Goal: Task Accomplishment & Management: Use online tool/utility

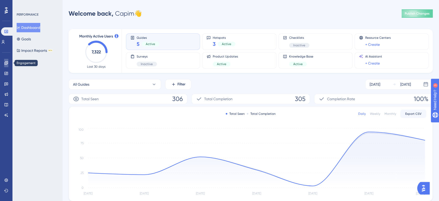
click at [6, 61] on icon at bounding box center [6, 63] width 4 height 4
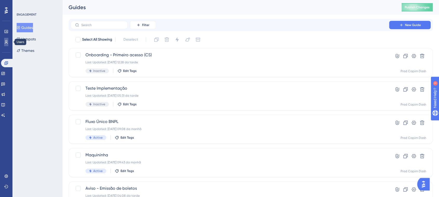
click at [7, 42] on icon at bounding box center [6, 42] width 4 height 4
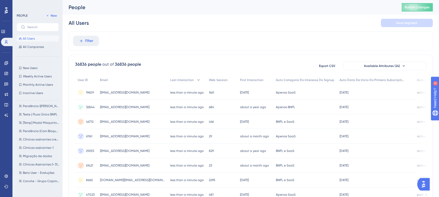
scroll to position [12, 0]
click at [36, 122] on span "[Temp] Modal Maquininha" at bounding box center [41, 122] width 37 height 4
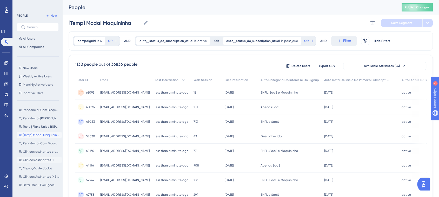
scroll to position [1, 0]
click at [42, 158] on span "Clínicas assinantes-1" at bounding box center [38, 159] width 31 height 4
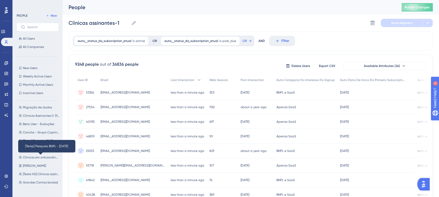
scroll to position [61, 0]
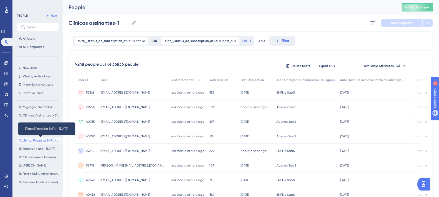
click at [34, 141] on span "[Temp] Pesquisa BNPL - 01/07/25" at bounding box center [41, 140] width 37 height 4
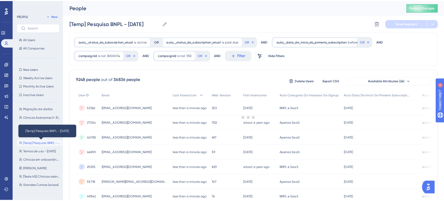
scroll to position [0, 0]
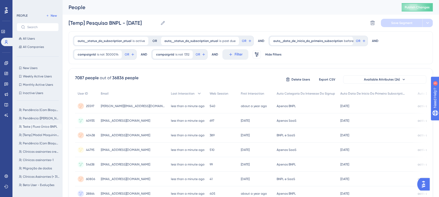
click at [28, 128] on span "Teste | Fluxo Único BNPL" at bounding box center [40, 126] width 35 height 4
type input "Teste | Fluxo Único BNPL"
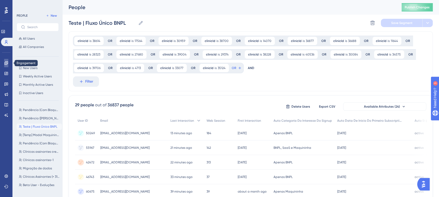
click at [6, 65] on link at bounding box center [6, 63] width 4 height 8
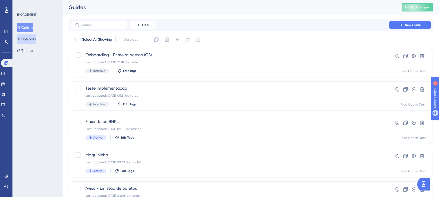
click at [29, 41] on button "Hotspots" at bounding box center [26, 38] width 19 height 9
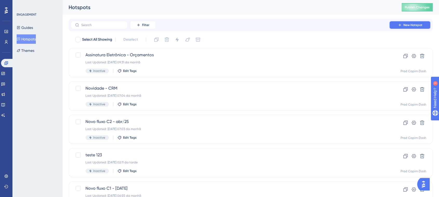
click at [414, 22] on button "New Hotspot" at bounding box center [411, 25] width 42 height 8
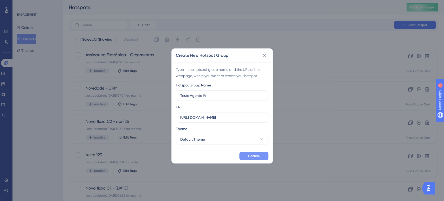
type input "Teste Agente IA"
click at [251, 155] on span "Confirm" at bounding box center [253, 156] width 11 height 4
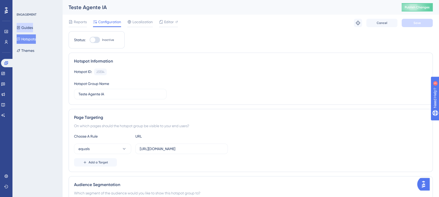
click at [24, 25] on button "Guides" at bounding box center [25, 27] width 16 height 9
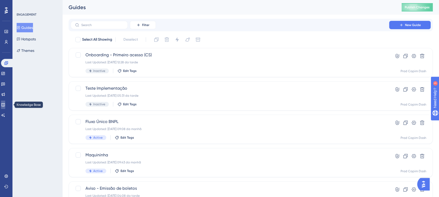
click at [5, 103] on icon at bounding box center [2, 104] width 3 height 3
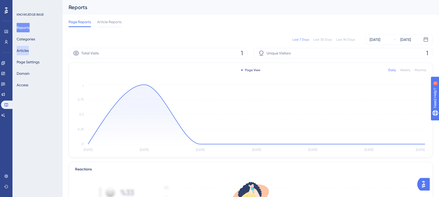
click at [27, 50] on button "Articles" at bounding box center [23, 50] width 12 height 9
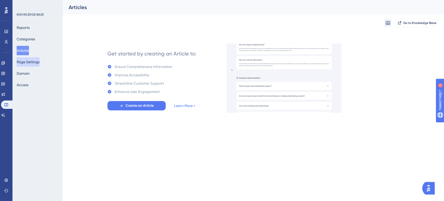
click at [36, 62] on button "Page Settings" at bounding box center [28, 61] width 23 height 9
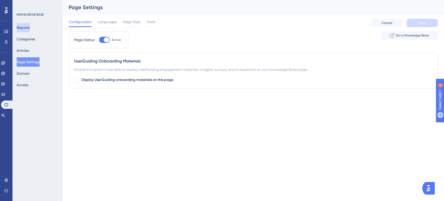
click at [28, 29] on button "Reports" at bounding box center [23, 27] width 13 height 9
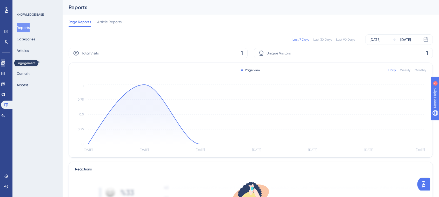
click at [5, 63] on icon at bounding box center [2, 62] width 3 height 3
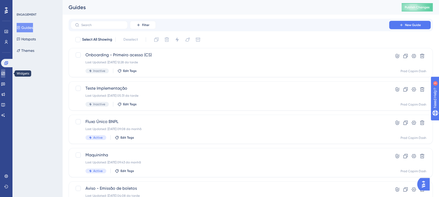
click at [5, 72] on icon at bounding box center [3, 73] width 4 height 4
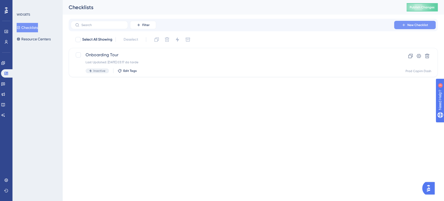
click at [407, 24] on span "New Checklist" at bounding box center [417, 25] width 21 height 4
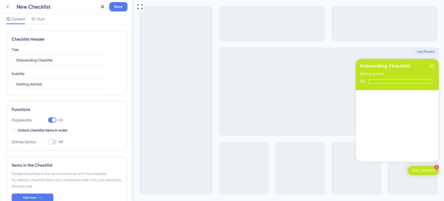
click at [9, 6] on icon at bounding box center [8, 7] width 6 height 6
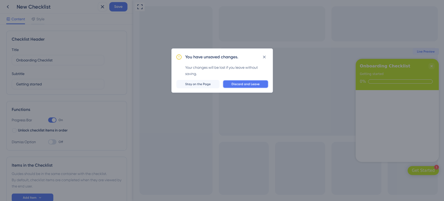
click at [260, 83] on button "Discard and Leave" at bounding box center [246, 84] width 46 height 8
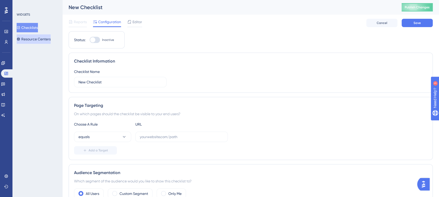
click at [33, 39] on button "Resource Centers" at bounding box center [34, 38] width 34 height 9
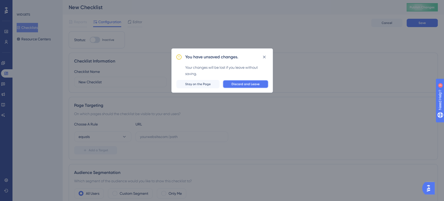
click at [251, 83] on span "Discard and Leave" at bounding box center [245, 84] width 28 height 4
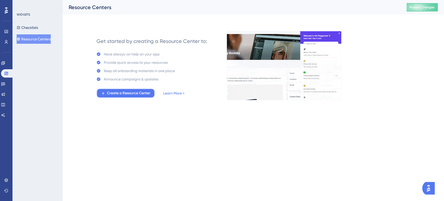
click at [133, 95] on span "Create a Resource Center" at bounding box center [128, 93] width 43 height 6
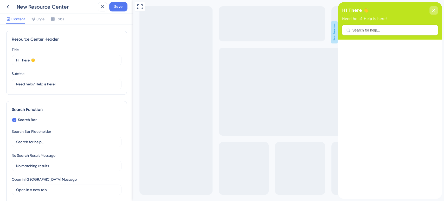
click at [436, 10] on div "close resource center" at bounding box center [433, 10] width 8 height 8
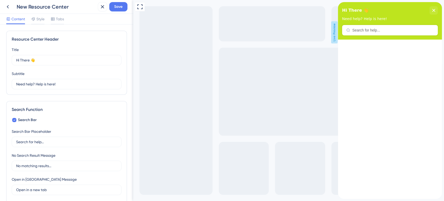
click at [397, 78] on div at bounding box center [390, 119] width 104 height 159
click at [435, 10] on div "close resource center" at bounding box center [433, 10] width 8 height 8
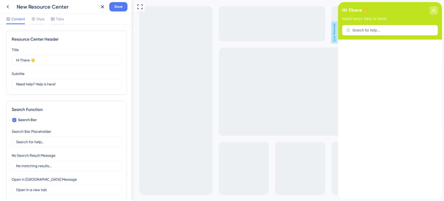
click at [432, 10] on icon "close resource center" at bounding box center [433, 10] width 3 height 3
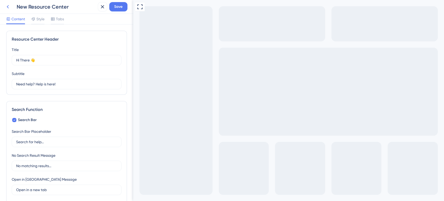
click at [9, 8] on icon at bounding box center [8, 7] width 6 height 6
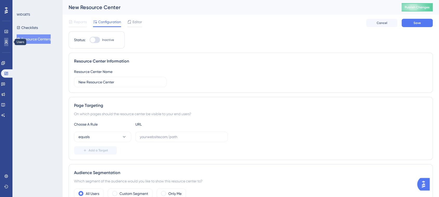
click at [8, 42] on link at bounding box center [6, 42] width 4 height 8
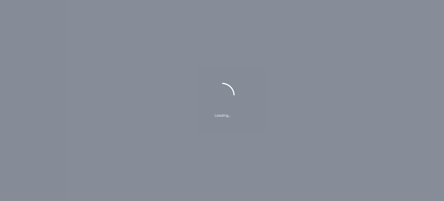
click at [251, 155] on div "Loading…" at bounding box center [222, 100] width 444 height 201
